Goal: Complete application form

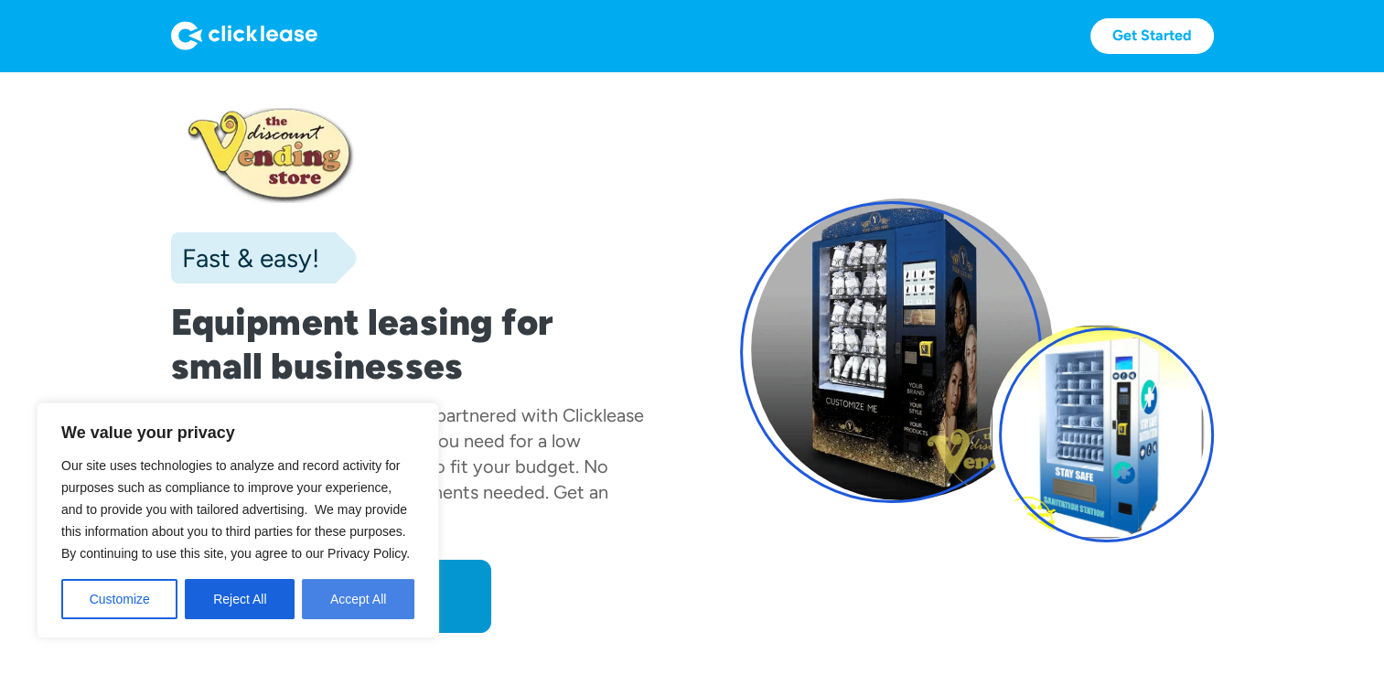
click at [374, 594] on button "Accept All" at bounding box center [358, 599] width 112 height 40
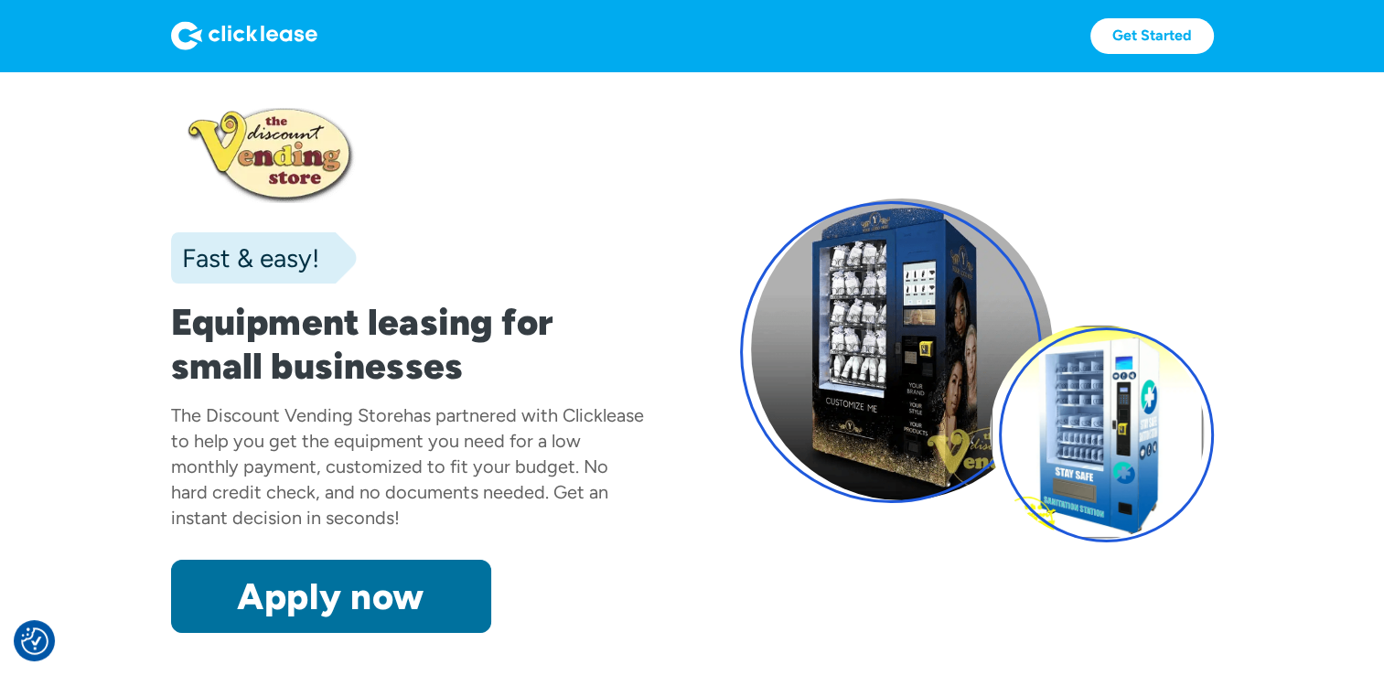
click at [338, 584] on link "Apply now" at bounding box center [331, 596] width 320 height 73
